Goal: Information Seeking & Learning: Find specific page/section

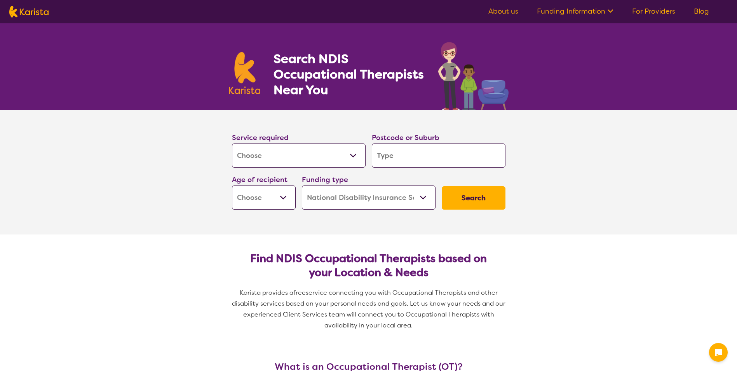
select select "[MEDICAL_DATA]"
select select "NDIS"
select select "[MEDICAL_DATA]"
select select "NDIS"
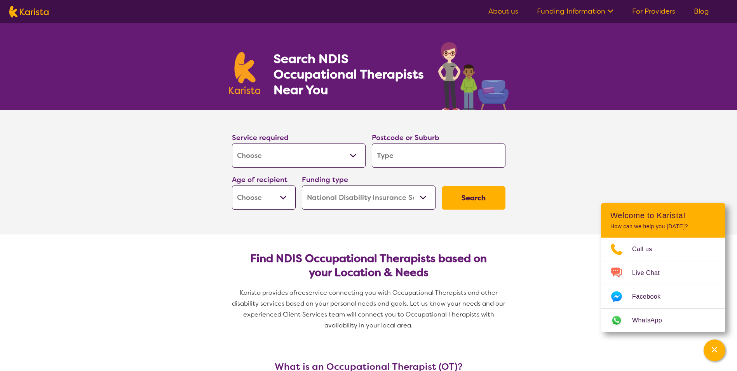
click at [403, 152] on input "search" at bounding box center [439, 155] width 134 height 24
type input "5"
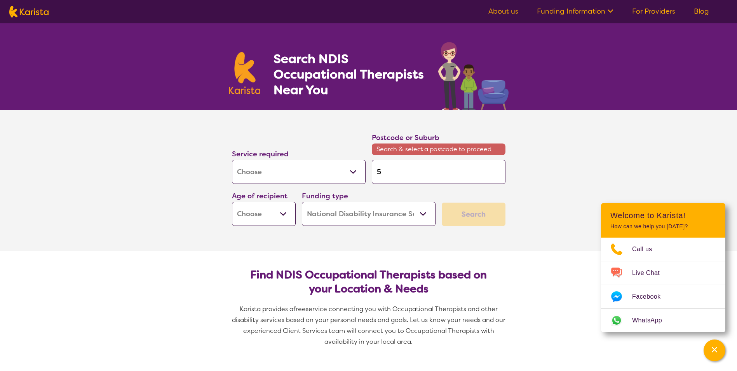
type input "51"
type input "516"
type input "5165"
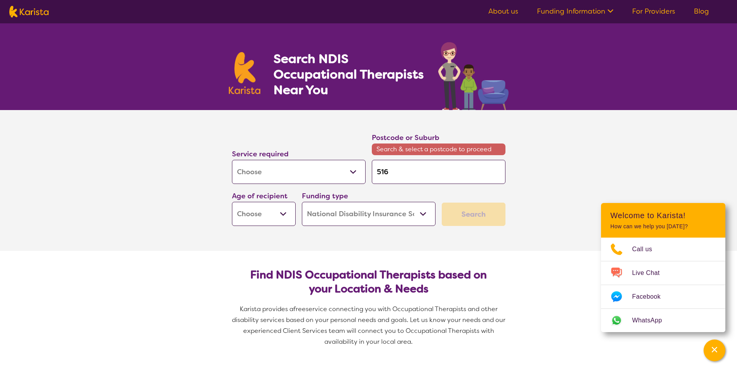
type input "5165"
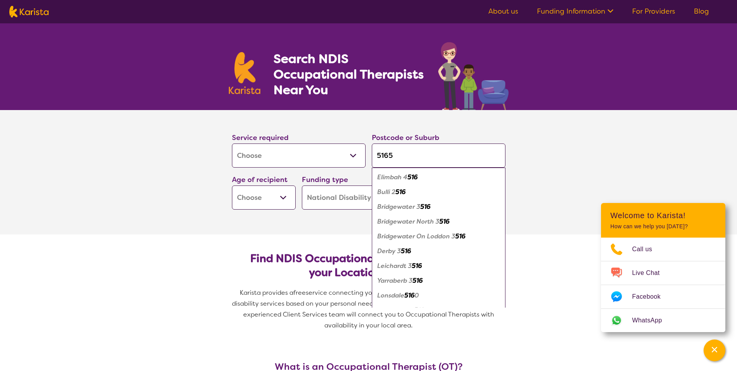
type input "5165"
click at [442, 186] on button "Search" at bounding box center [474, 197] width 64 height 23
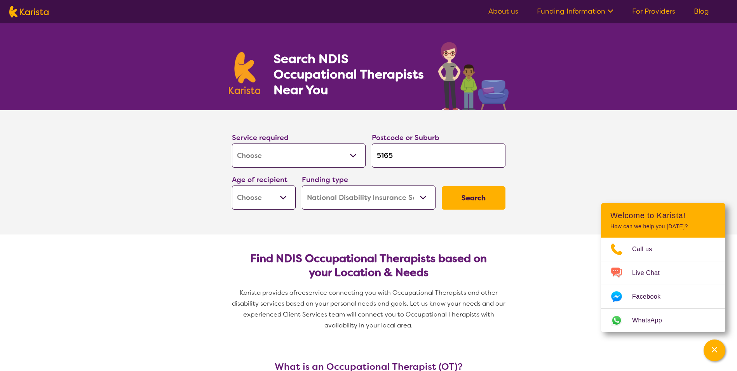
click at [288, 203] on select "Early Childhood - 0 to 9 Child - 10 to 11 Adolescent - 12 to 17 Adult - 18 to 6…" at bounding box center [264, 197] width 64 height 24
select select "AG"
click at [232, 185] on select "Early Childhood - 0 to 9 Child - 10 to 11 Adolescent - 12 to 17 Adult - 18 to 6…" at bounding box center [264, 197] width 64 height 24
select select "AG"
click at [469, 197] on button "Search" at bounding box center [474, 197] width 64 height 23
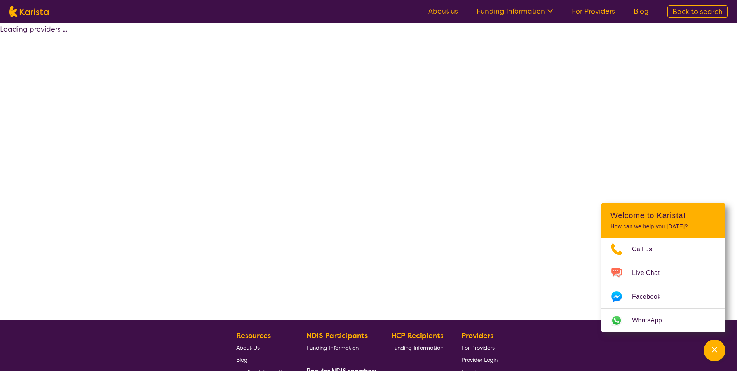
select select "by_score"
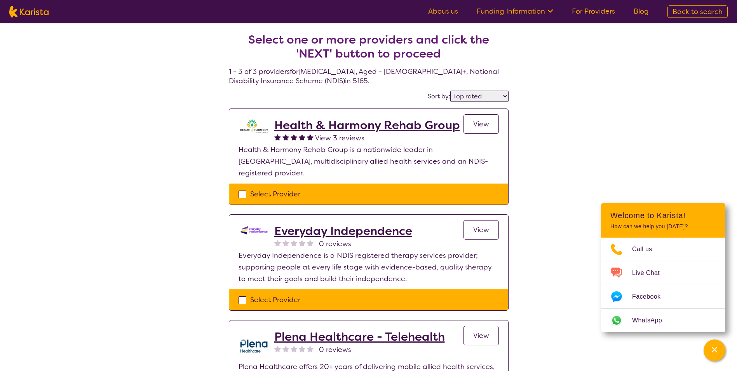
click at [548, 7] on icon at bounding box center [549, 10] width 8 height 8
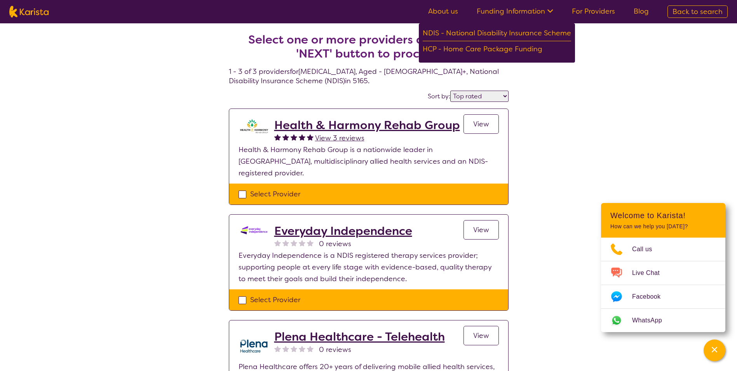
select select "[MEDICAL_DATA]"
select select "AG"
select select "NDIS"
select select "[MEDICAL_DATA]"
select select "AG"
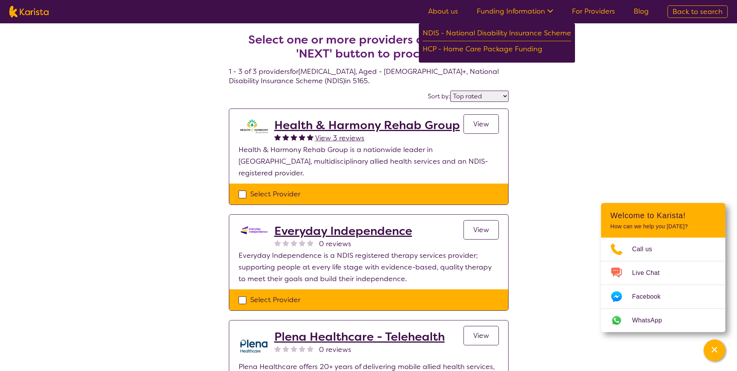
select select "NDIS"
